Goal: Information Seeking & Learning: Learn about a topic

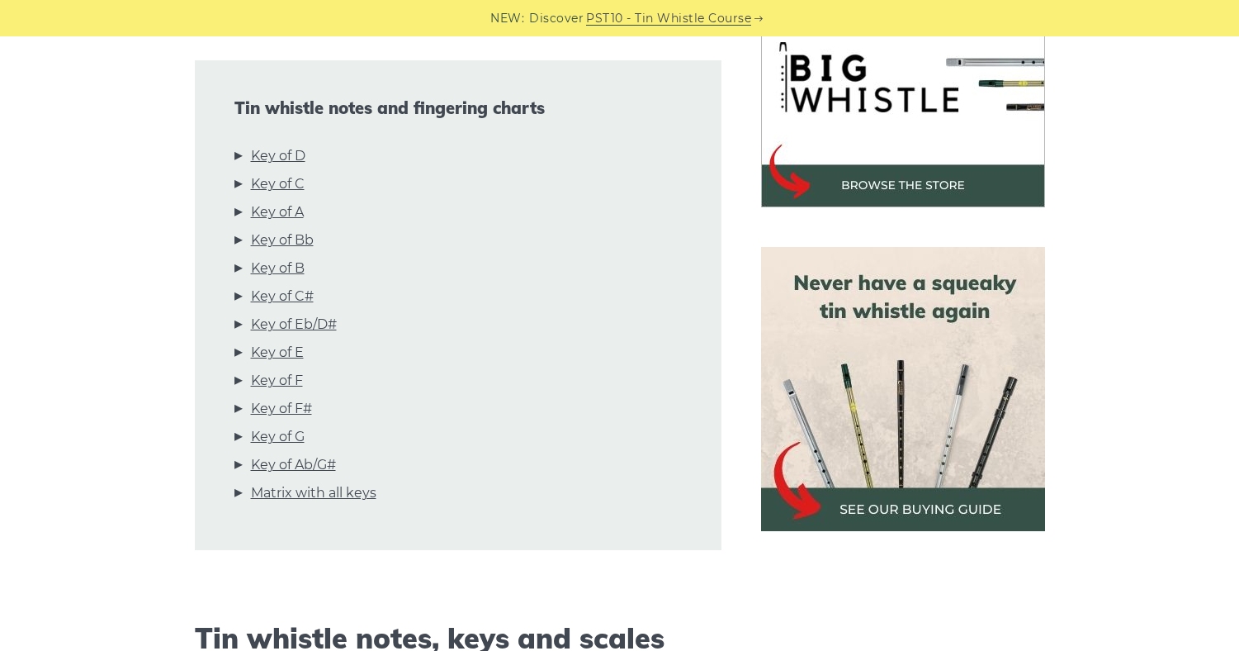
scroll to position [551, 0]
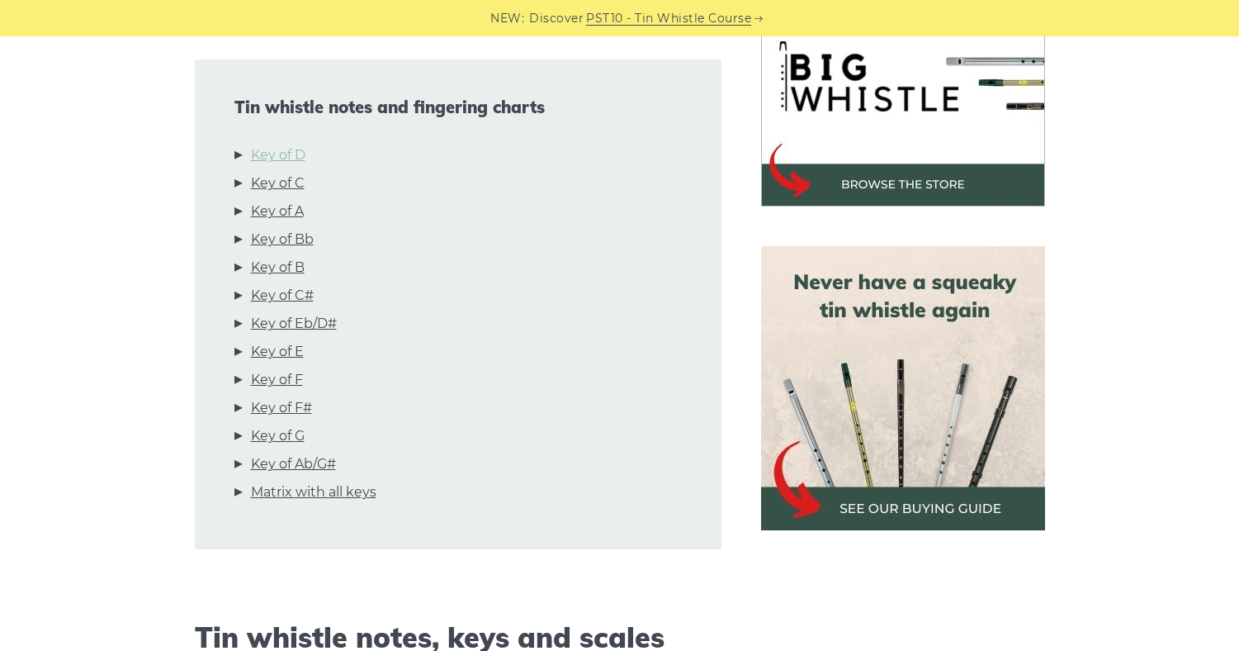
click at [268, 150] on link "Key of D" at bounding box center [278, 155] width 55 height 21
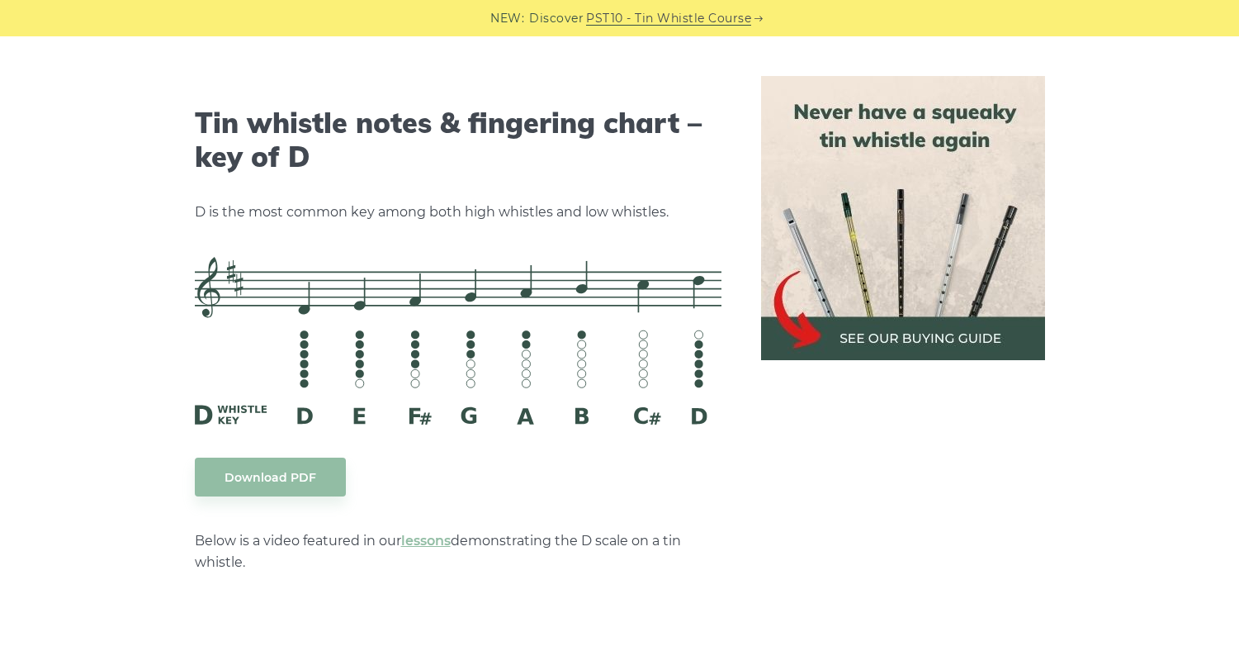
scroll to position [2738, 0]
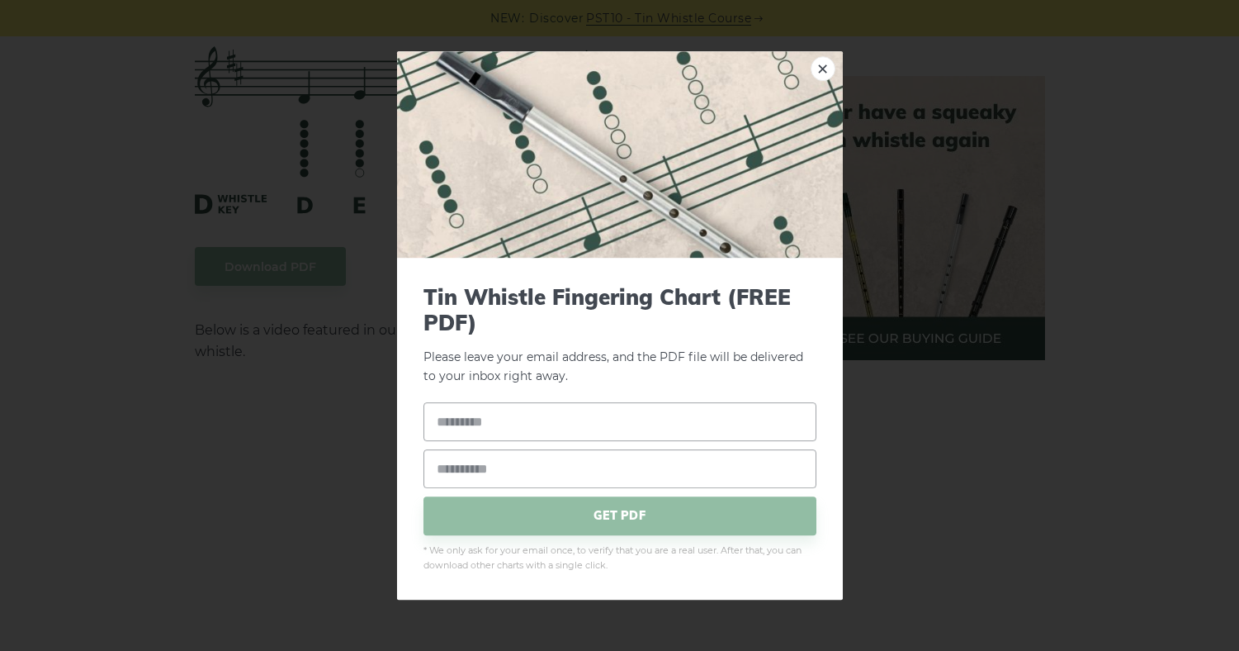
drag, startPoint x: 683, startPoint y: 332, endPoint x: 904, endPoint y: 423, distance: 239.2
click at [904, 423] on div "× Tin Whistle Fingering Chart (FREE PDF) Please leave your email address, and t…" at bounding box center [619, 325] width 1239 height 651
click at [827, 67] on link "×" at bounding box center [823, 68] width 25 height 25
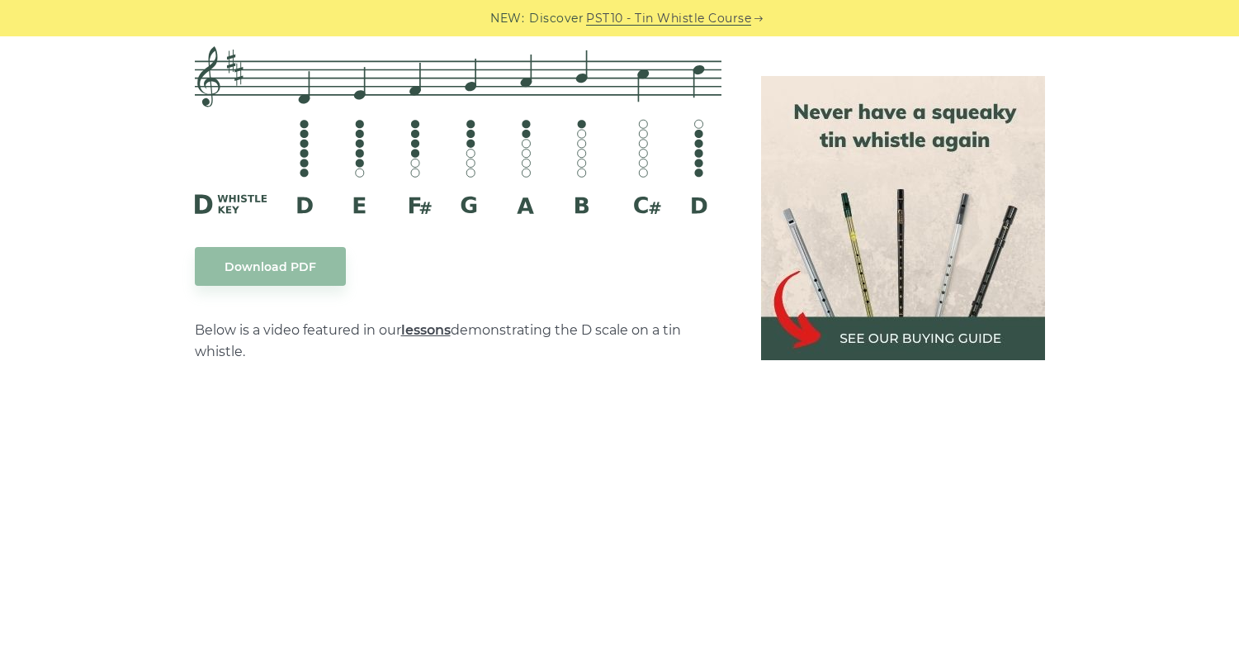
click at [446, 334] on link "lessons" at bounding box center [426, 330] width 50 height 16
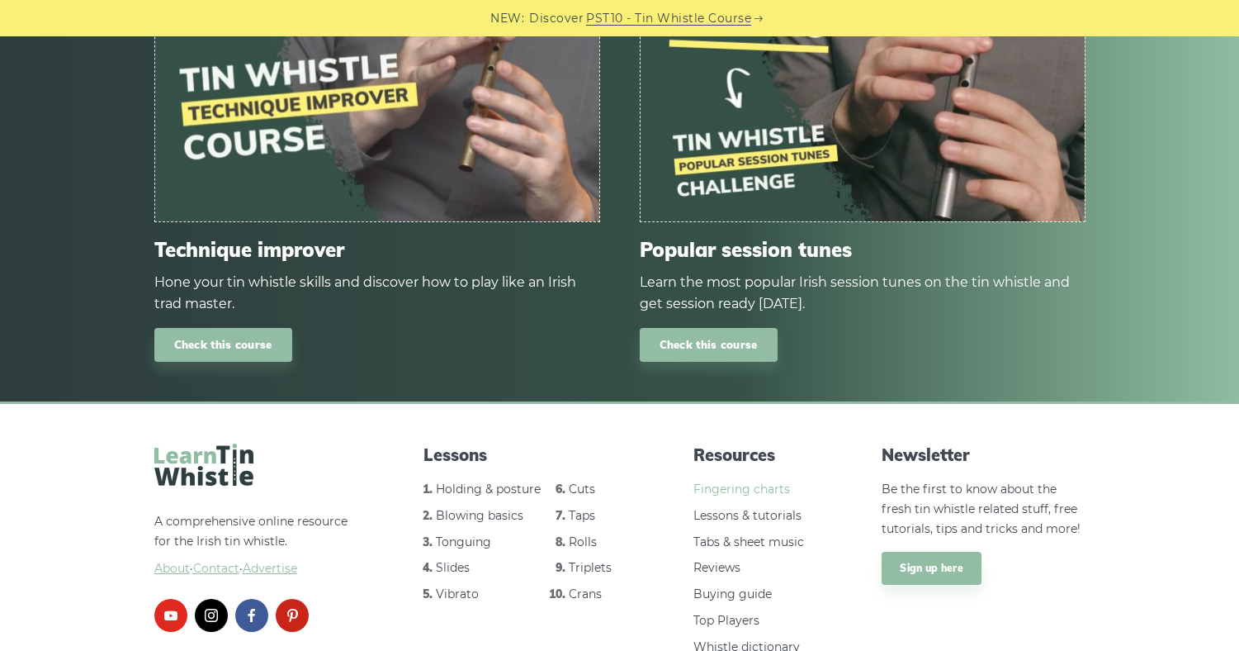
scroll to position [2334, 0]
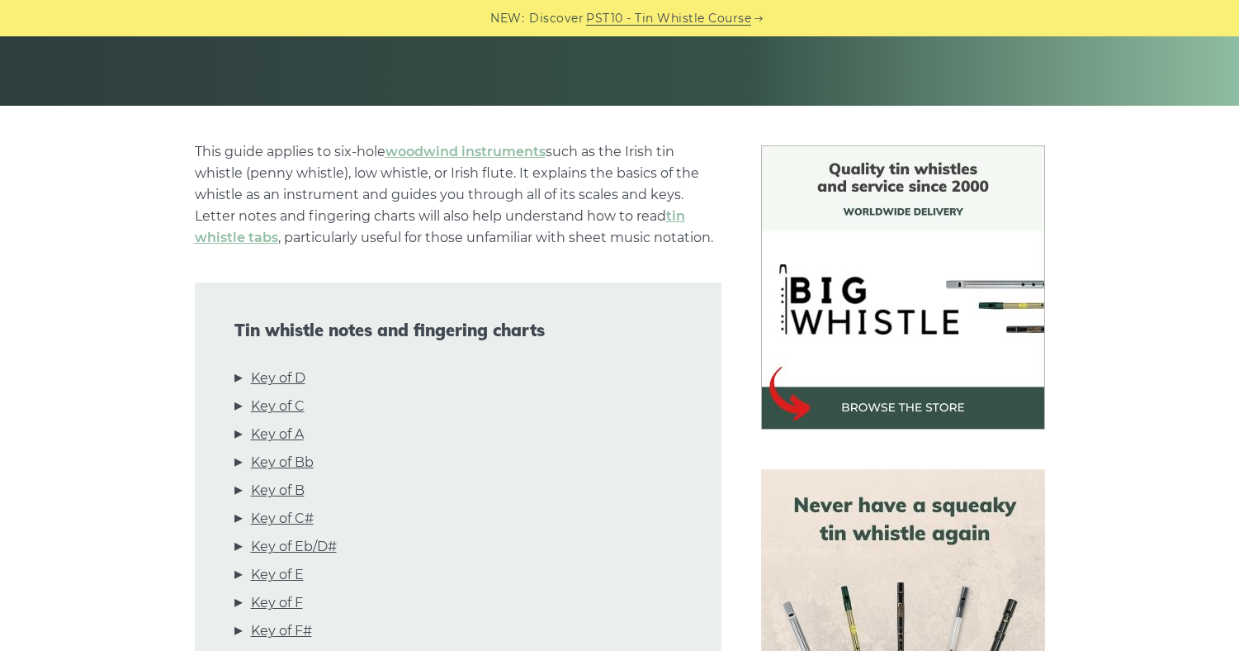
scroll to position [413, 0]
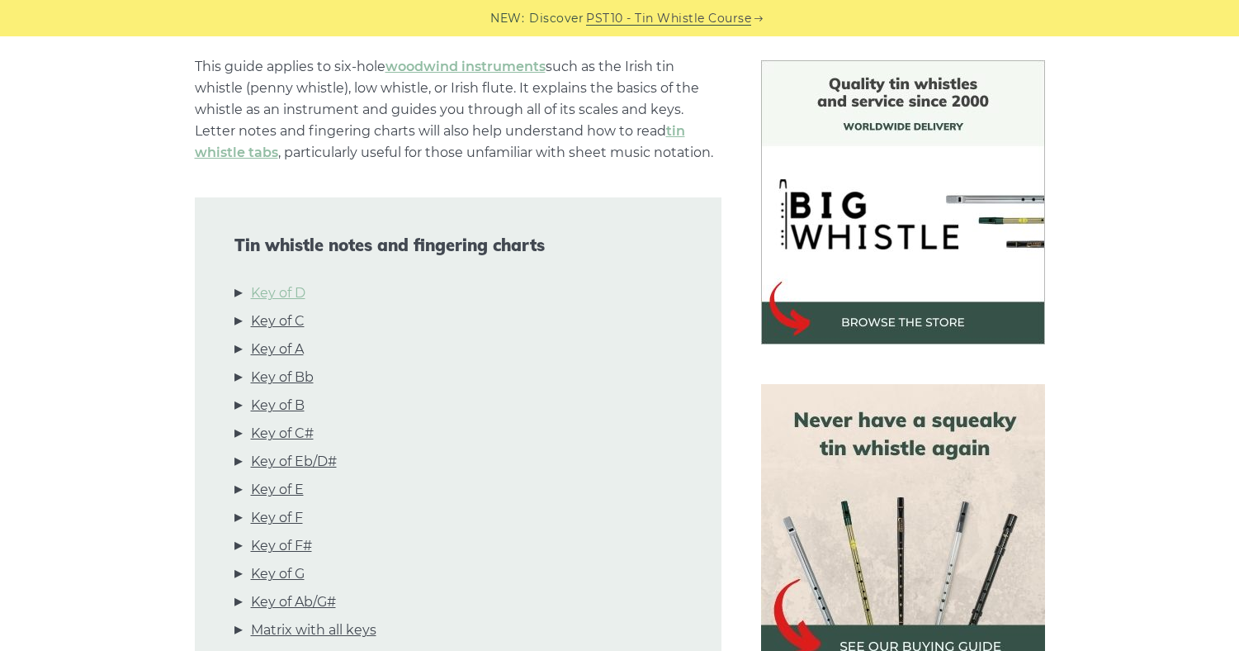
click at [294, 301] on link "Key of D" at bounding box center [278, 292] width 55 height 21
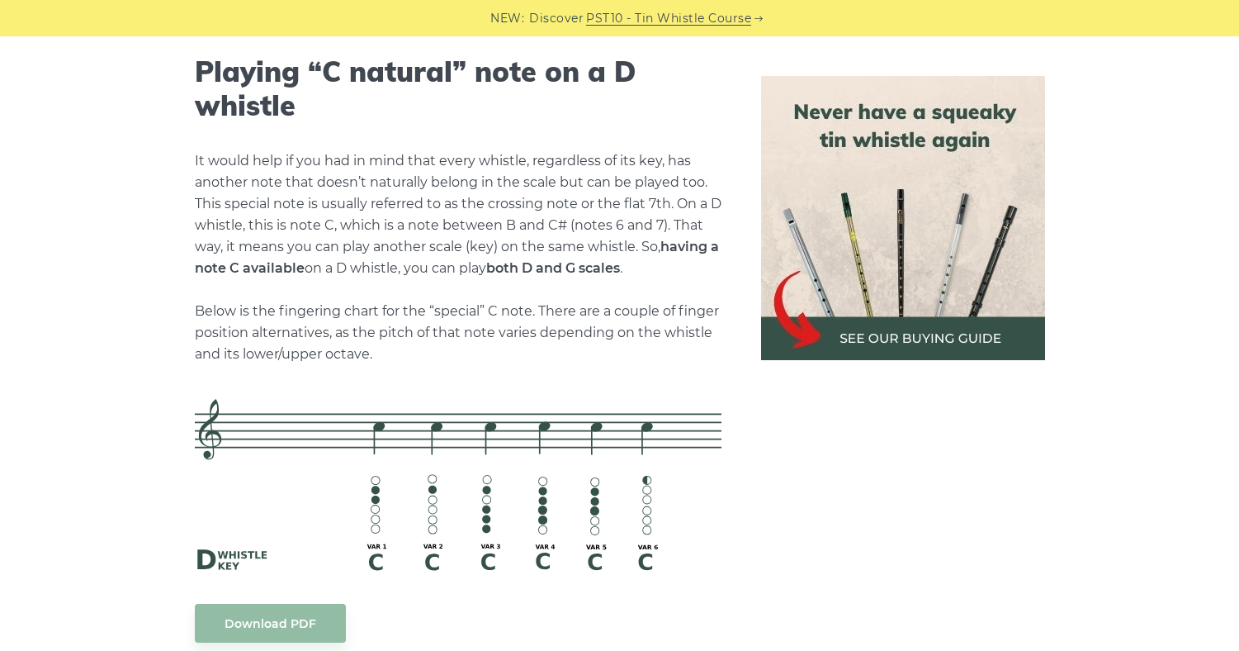
scroll to position [3537, 0]
